Goal: Task Accomplishment & Management: Use online tool/utility

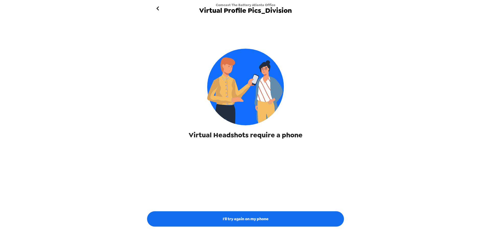
click at [159, 8] on icon "go back" at bounding box center [158, 8] width 8 height 8
